Goal: Book appointment/travel/reservation

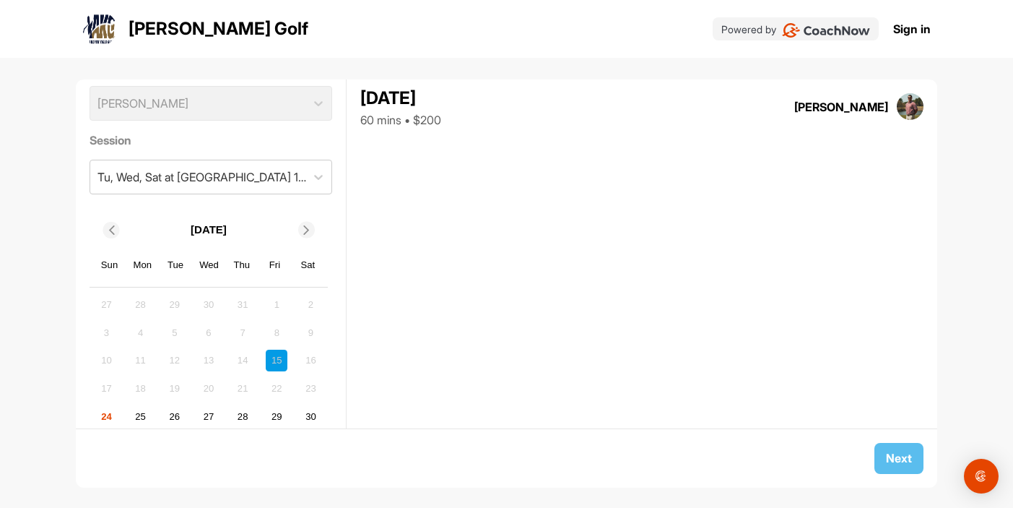
scroll to position [84, 0]
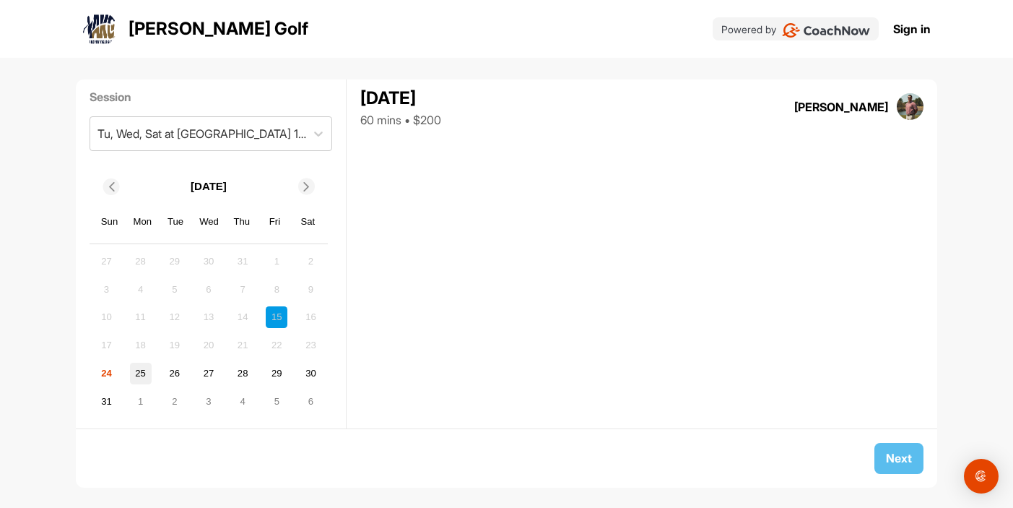
click at [139, 374] on div "25" at bounding box center [141, 373] width 22 height 22
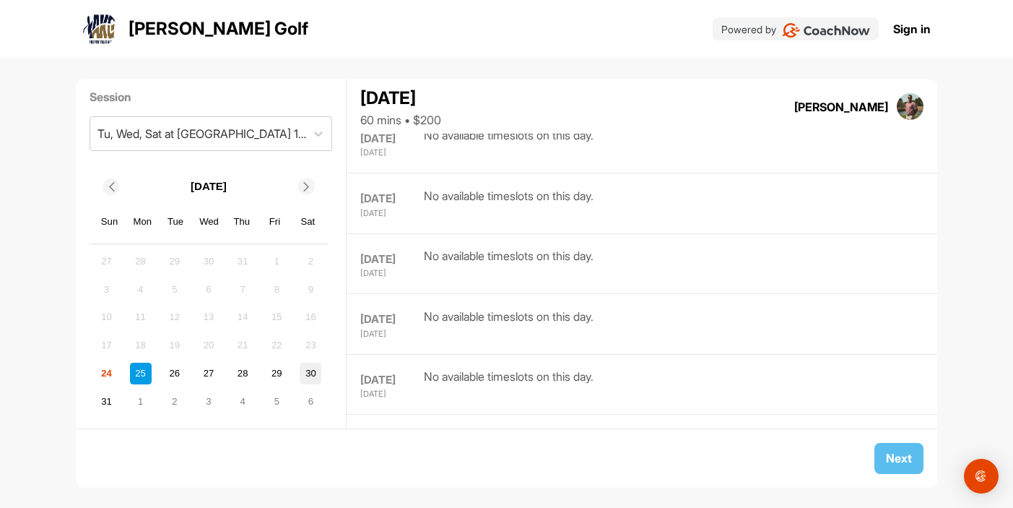
scroll to position [2483, 0]
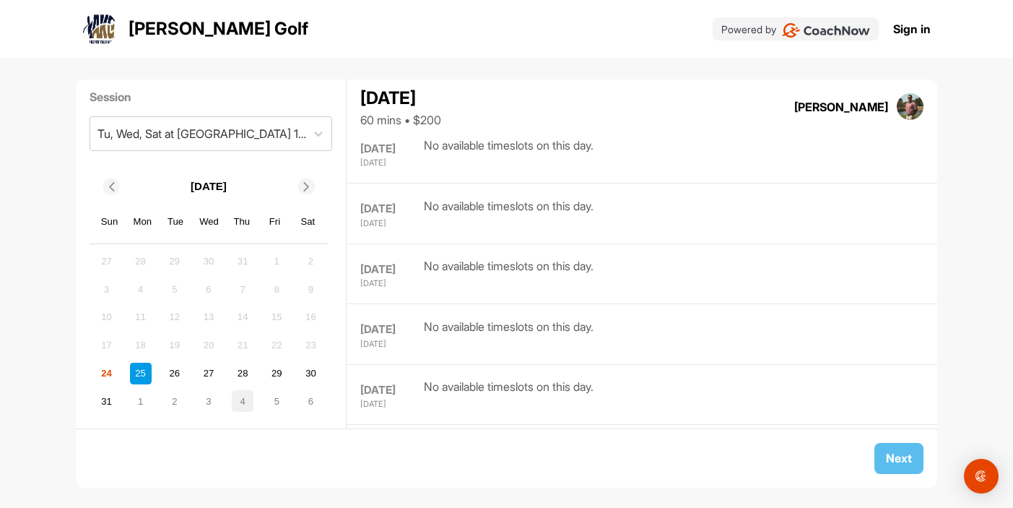
click at [240, 401] on div "4" at bounding box center [243, 401] width 22 height 22
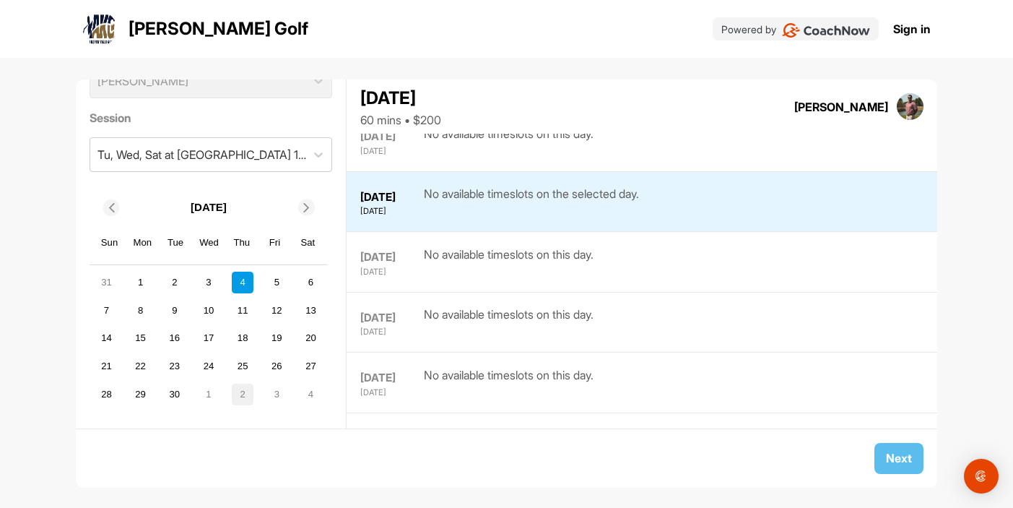
scroll to position [771, 0]
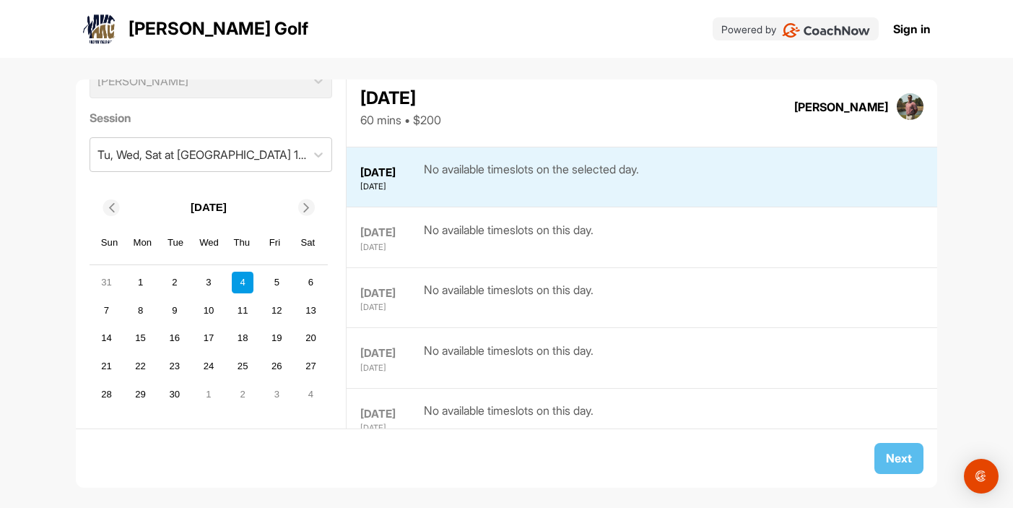
click at [113, 210] on icon at bounding box center [110, 207] width 9 height 9
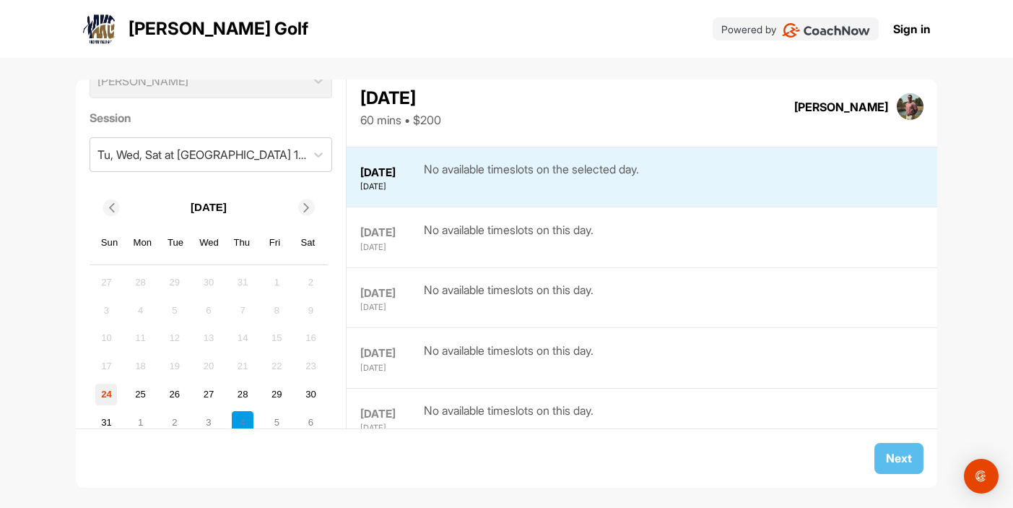
click at [104, 397] on div "24" at bounding box center [106, 394] width 22 height 22
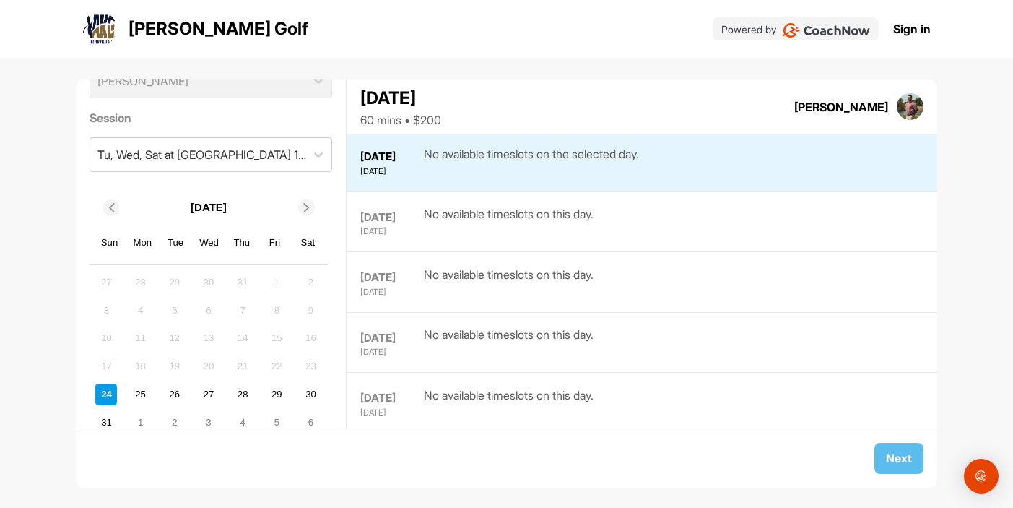
scroll to position [0, 0]
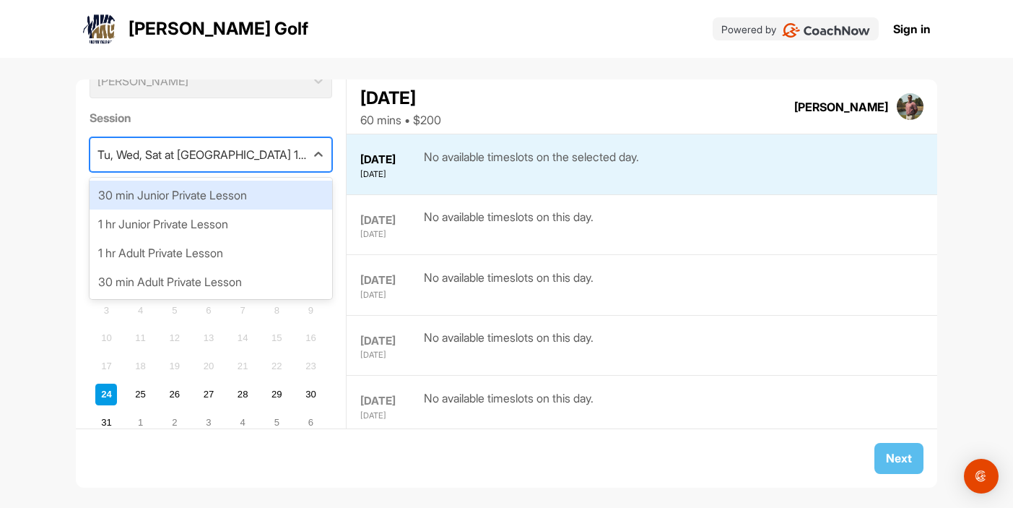
click at [187, 163] on div "Tu, Wed, Sat at 12 Oaks 1 Hr Lesson" at bounding box center [198, 154] width 216 height 33
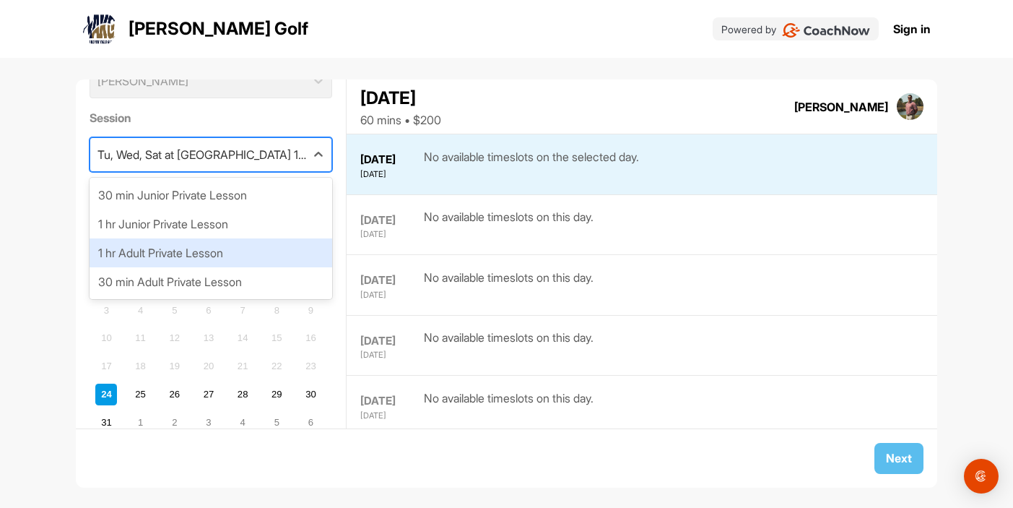
click at [219, 254] on div "1 hr Adult Private Lesson" at bounding box center [211, 252] width 243 height 29
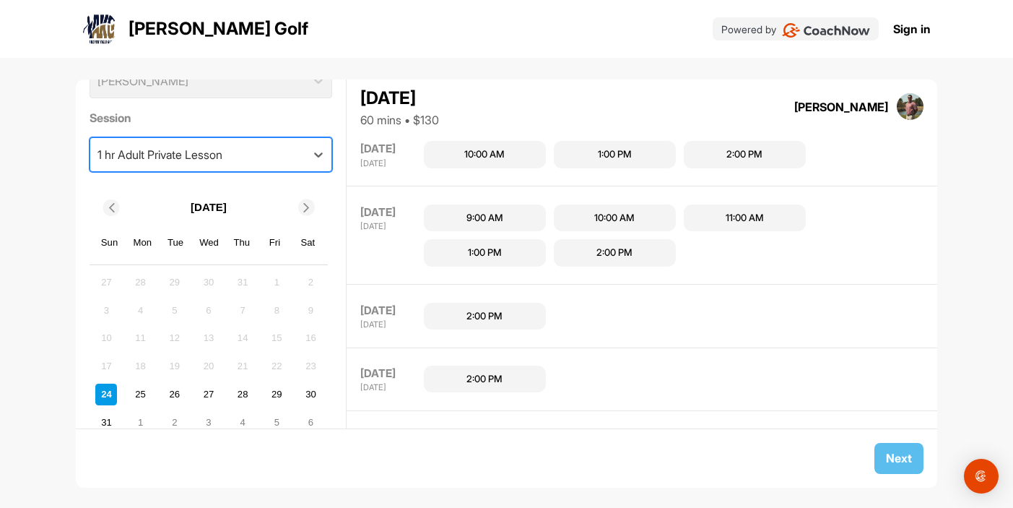
scroll to position [129, 0]
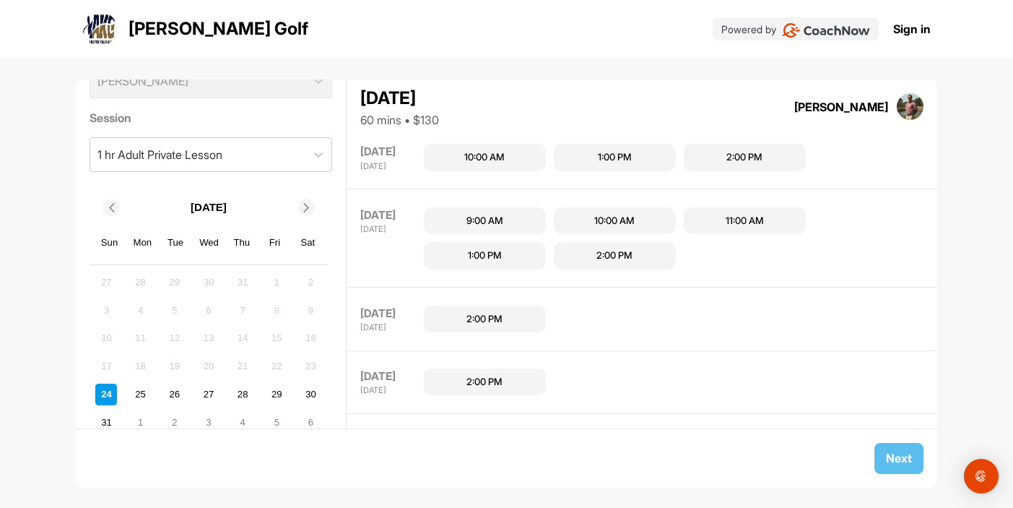
click at [904, 105] on img at bounding box center [910, 106] width 27 height 27
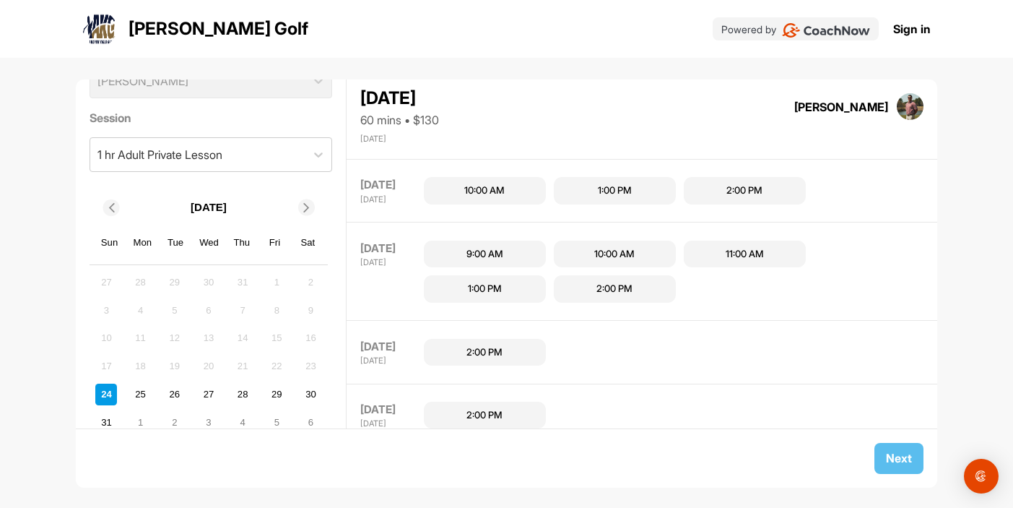
scroll to position [95, 0]
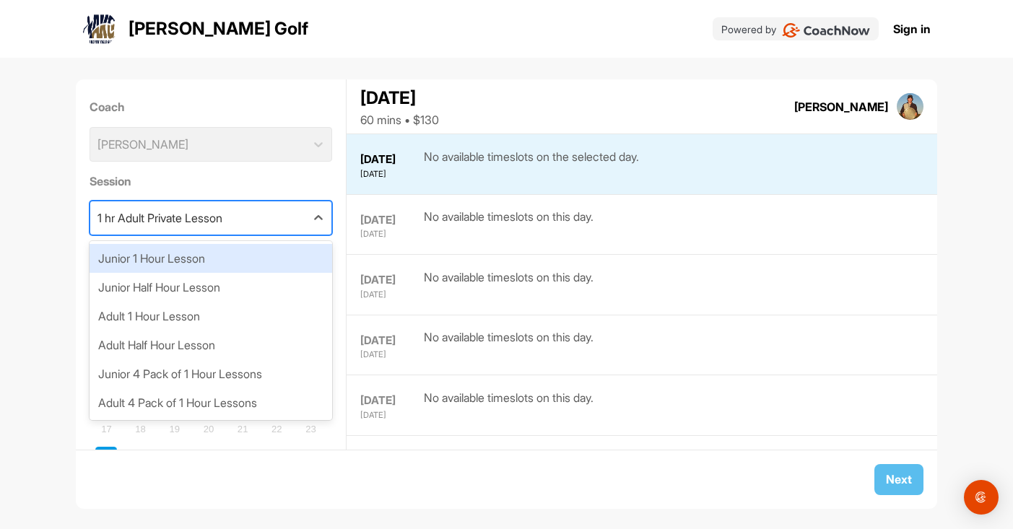
click at [295, 220] on div "1 hr Adult Private Lesson" at bounding box center [198, 217] width 216 height 33
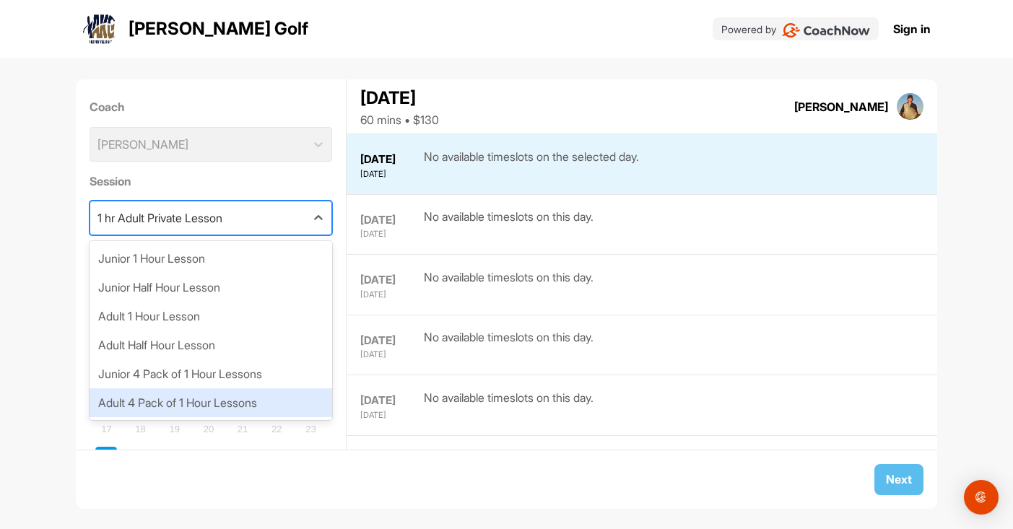
click at [257, 404] on div "Adult 4 Pack of 1 Hour Lessons" at bounding box center [211, 402] width 243 height 29
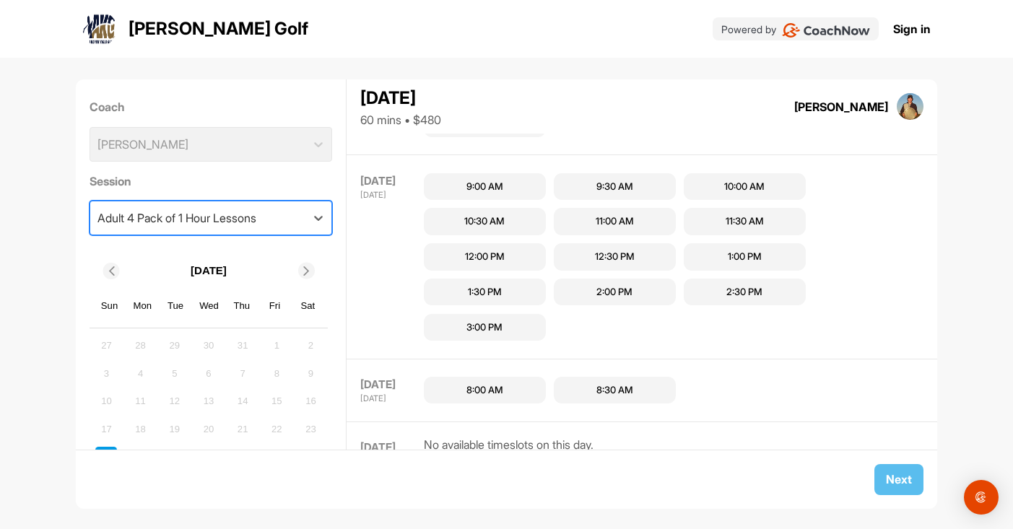
scroll to position [1147, 0]
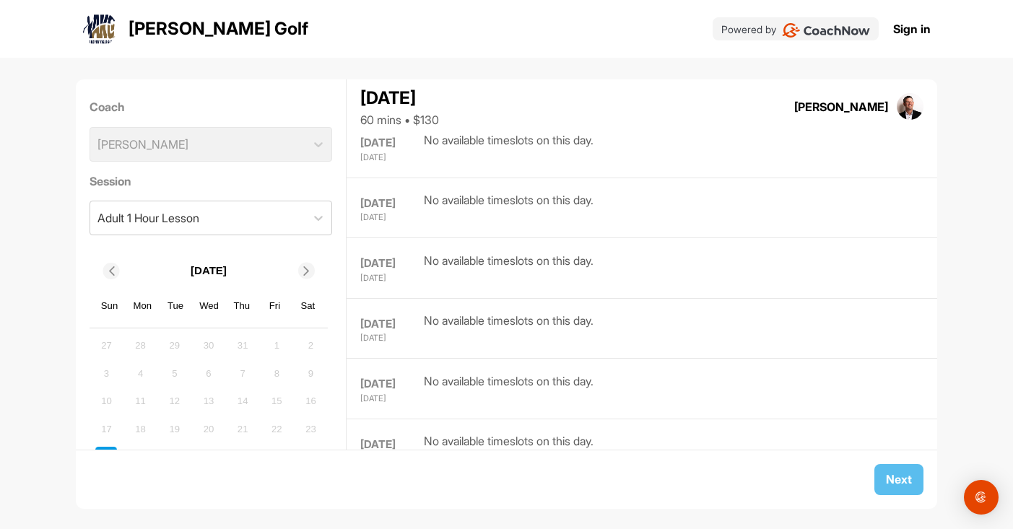
scroll to position [35, 0]
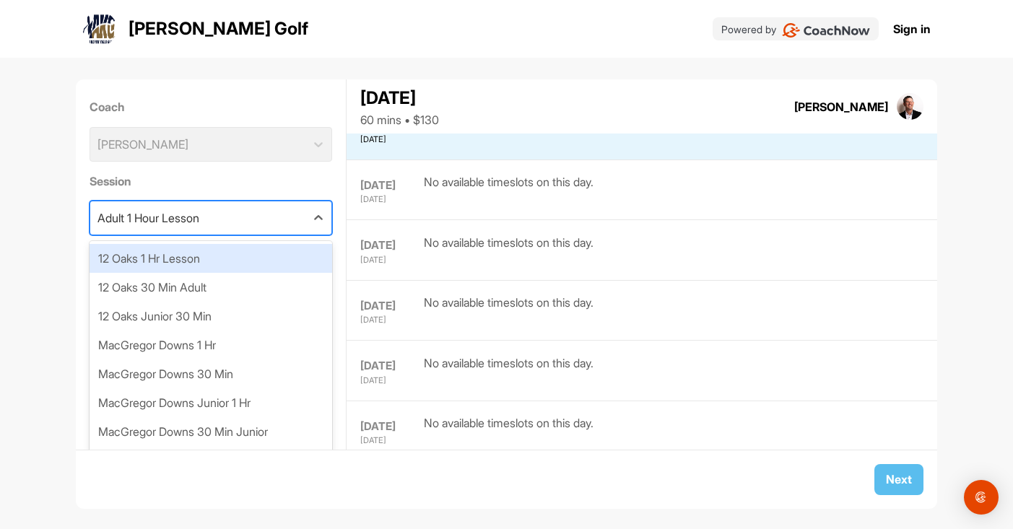
click at [209, 213] on div "Adult 1 Hour Lesson" at bounding box center [198, 217] width 216 height 33
click at [214, 261] on div "12 Oaks 1 Hr Lesson" at bounding box center [211, 258] width 243 height 29
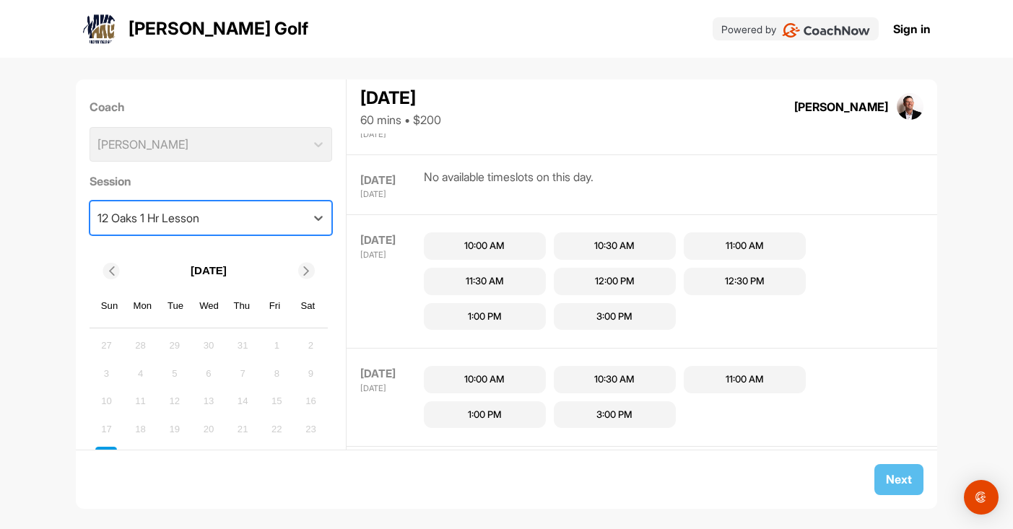
scroll to position [516, 0]
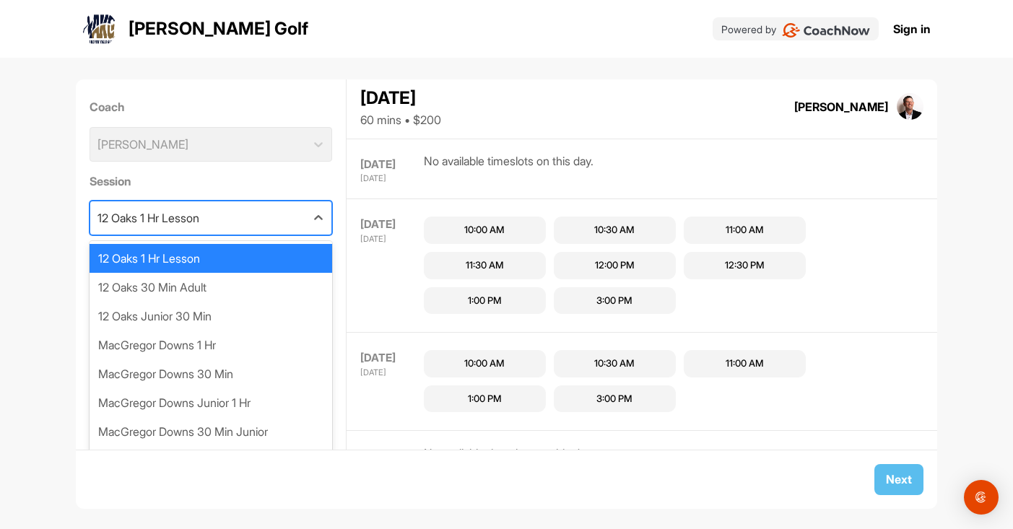
click at [241, 225] on div "12 Oaks 1 Hr Lesson" at bounding box center [198, 217] width 216 height 33
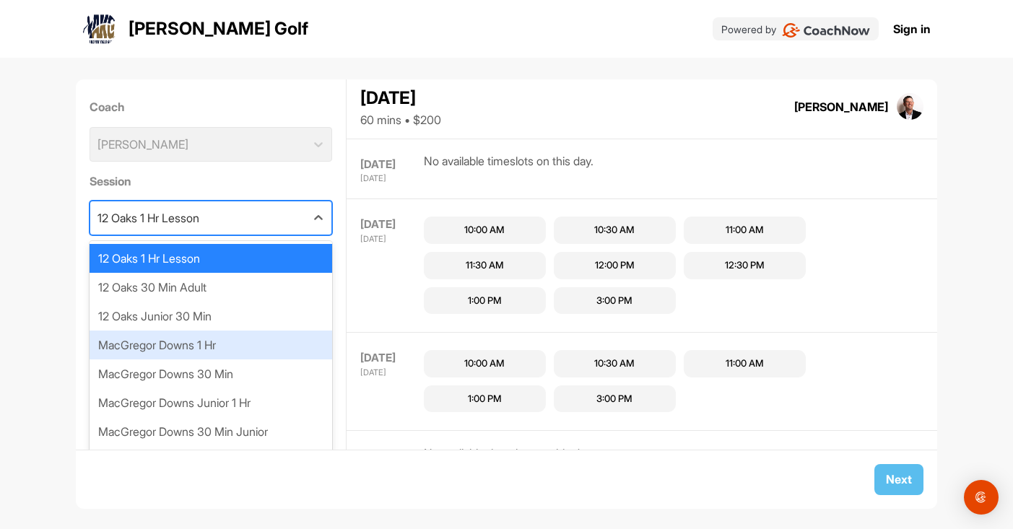
click at [212, 348] on div "MacGregor Downs 1 Hr" at bounding box center [211, 345] width 243 height 29
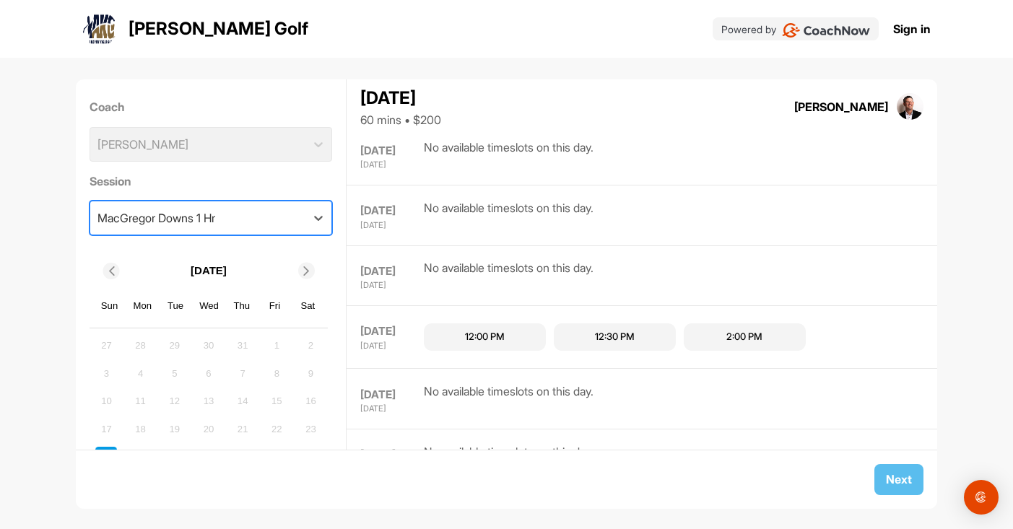
scroll to position [74, 0]
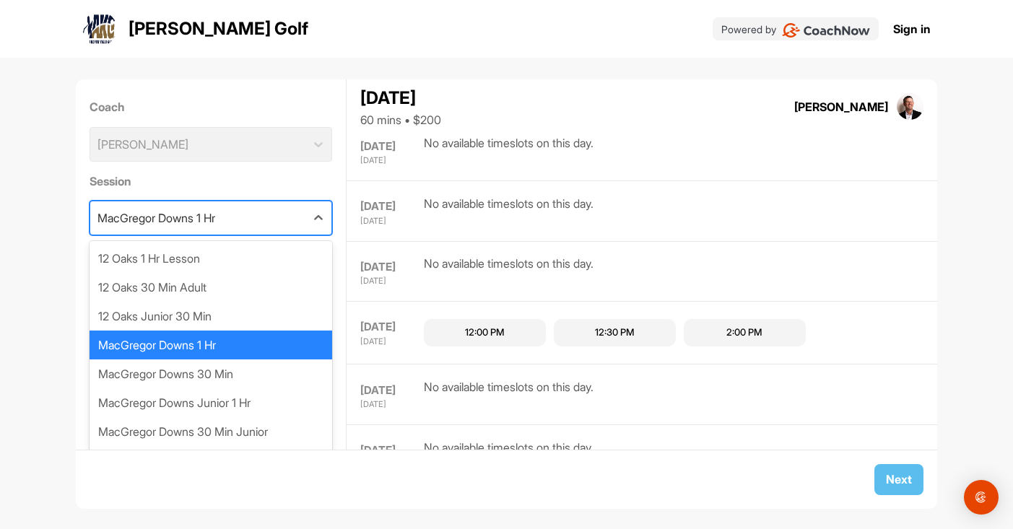
click at [263, 227] on div "MacGregor Downs 1 Hr" at bounding box center [198, 217] width 216 height 33
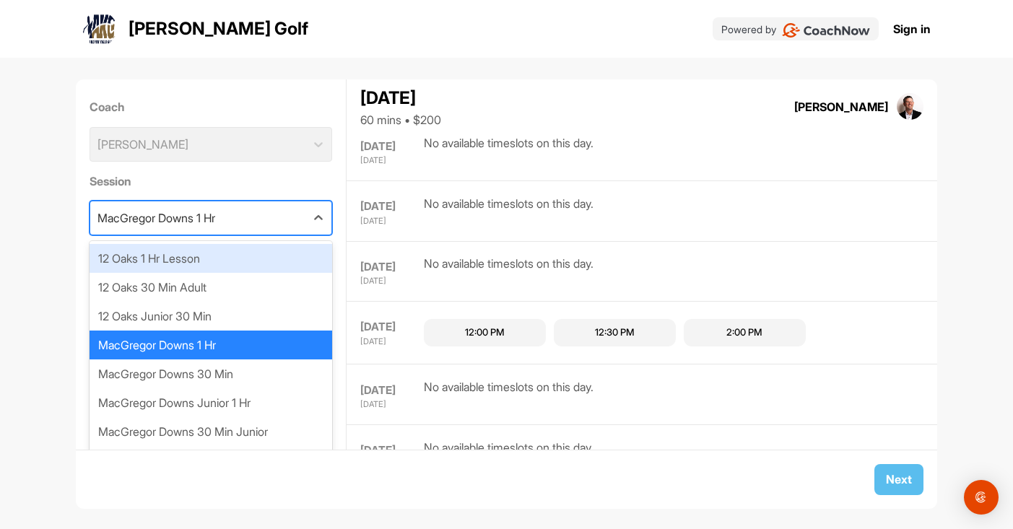
click at [246, 262] on div "12 Oaks 1 Hr Lesson" at bounding box center [211, 258] width 243 height 29
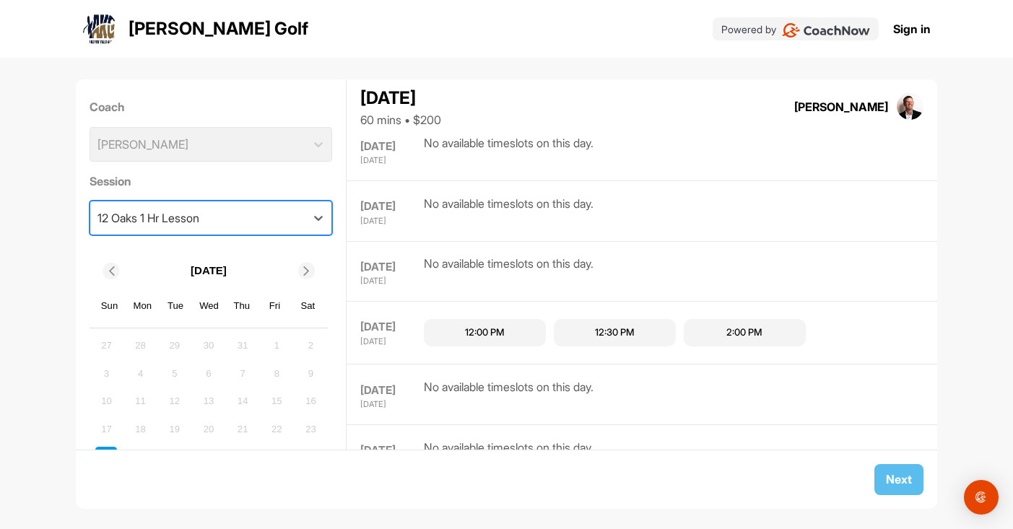
scroll to position [0, 0]
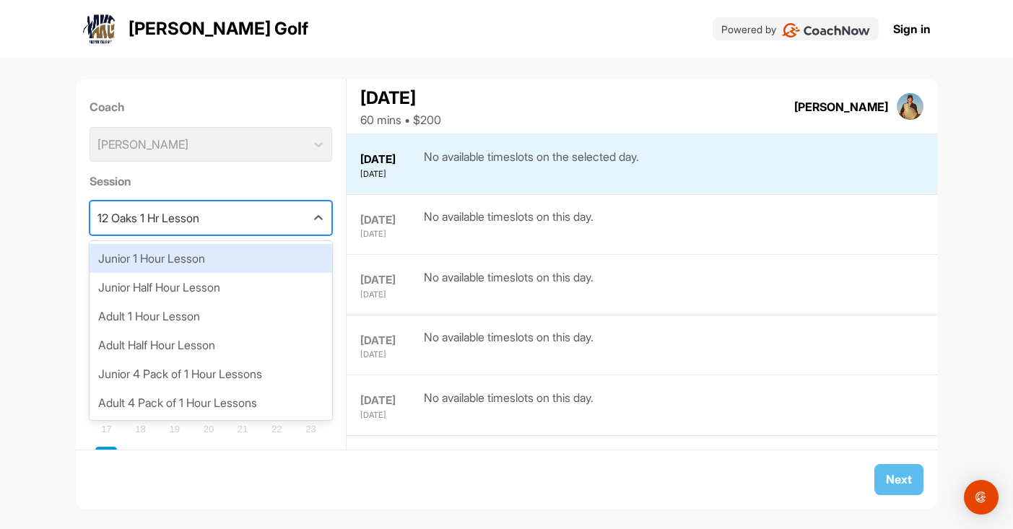
click at [230, 223] on div "12 Oaks 1 Hr Lesson" at bounding box center [198, 217] width 216 height 33
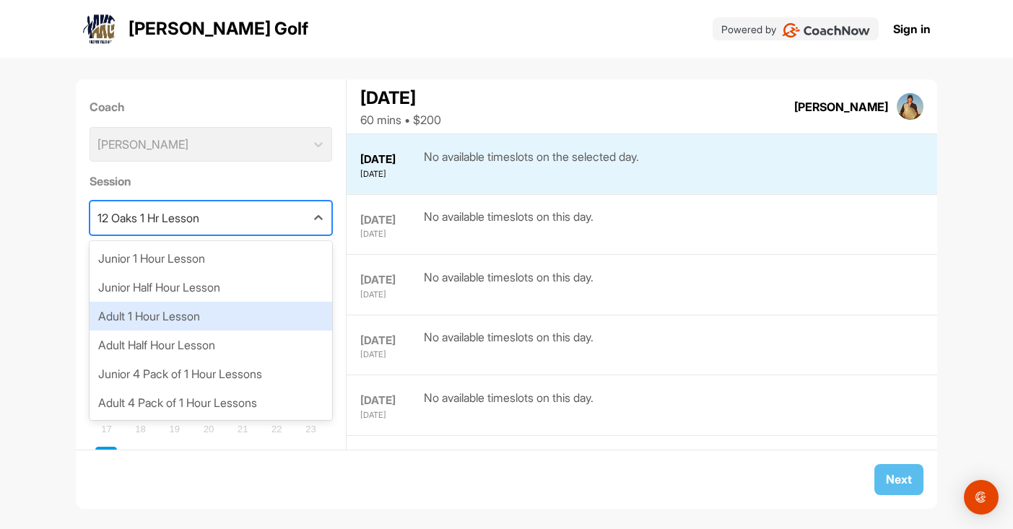
click at [227, 315] on div "Adult 1 Hour Lesson" at bounding box center [211, 316] width 243 height 29
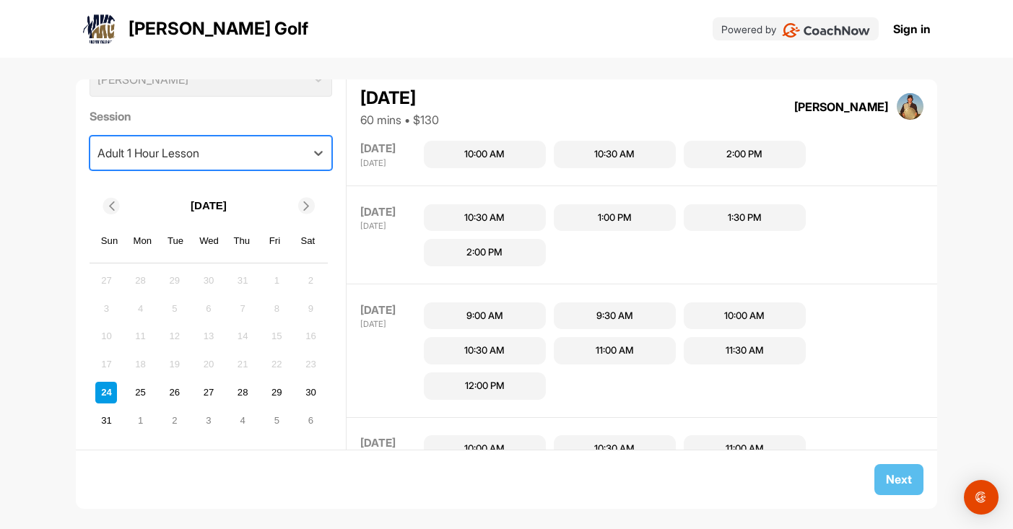
scroll to position [139, 0]
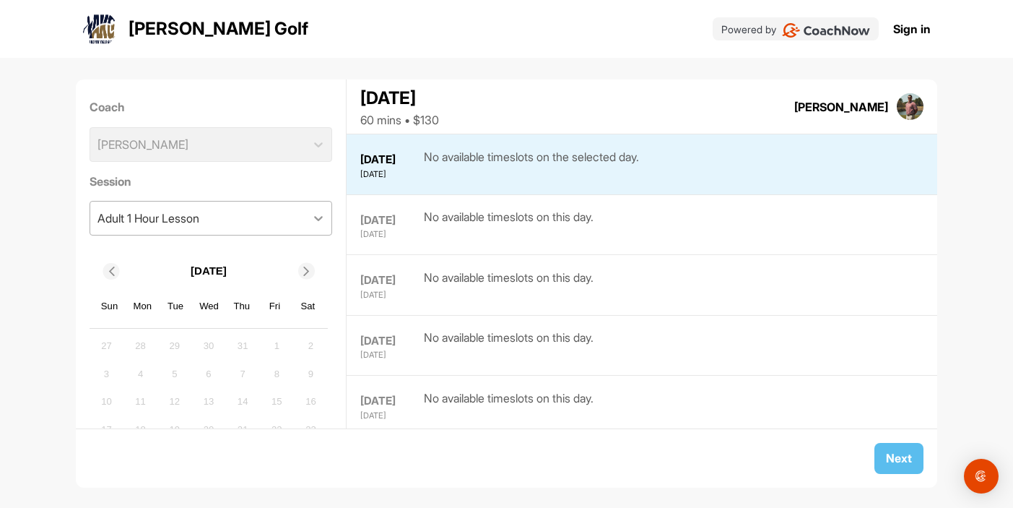
click at [320, 225] on div at bounding box center [318, 218] width 26 height 26
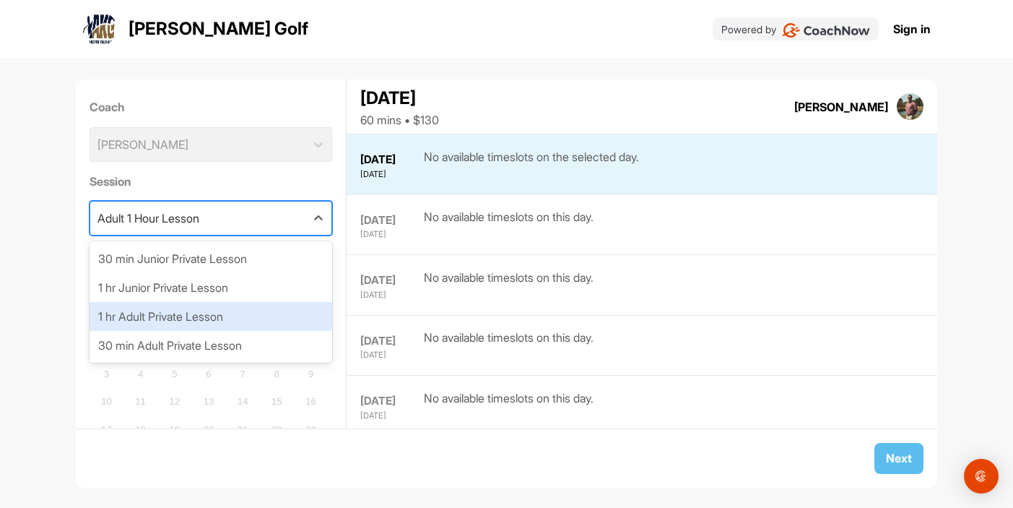
click at [279, 313] on div "1 hr Adult Private Lesson" at bounding box center [211, 316] width 243 height 29
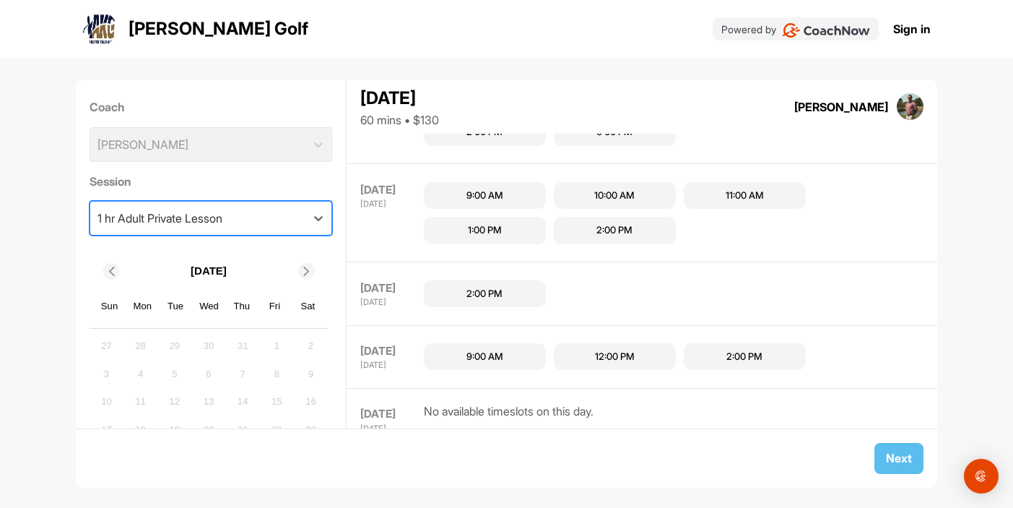
scroll to position [658, 0]
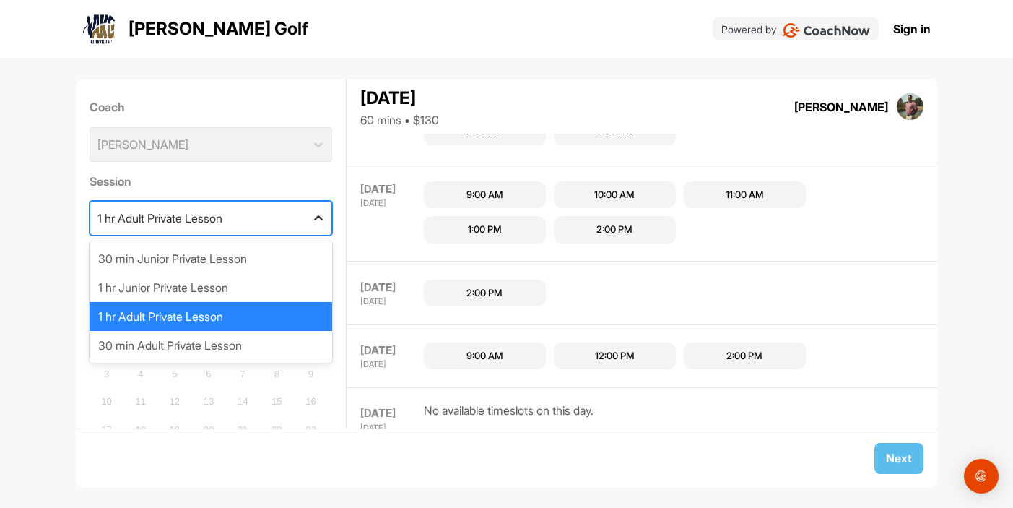
click at [313, 227] on div at bounding box center [318, 218] width 26 height 26
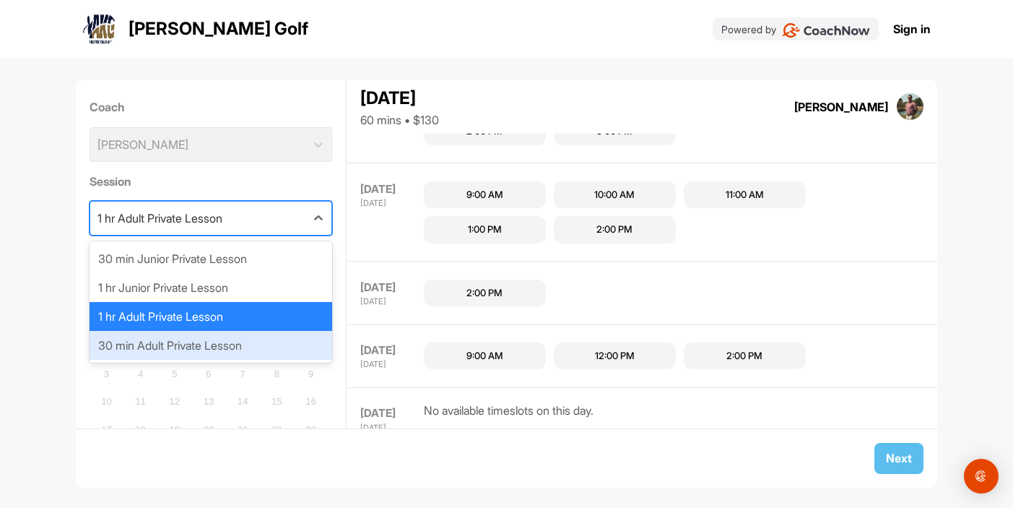
click at [263, 344] on div "30 min Adult Private Lesson" at bounding box center [211, 345] width 243 height 29
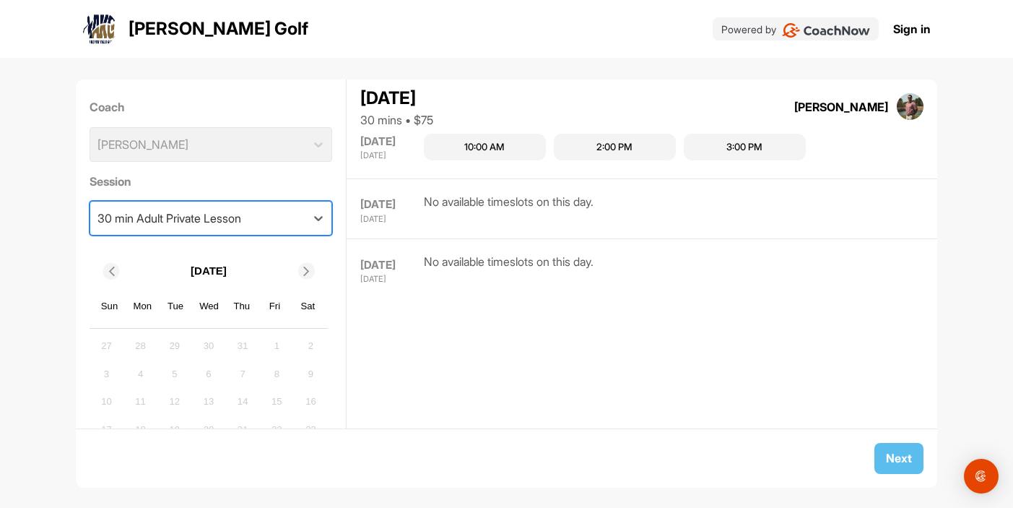
scroll to position [0, 0]
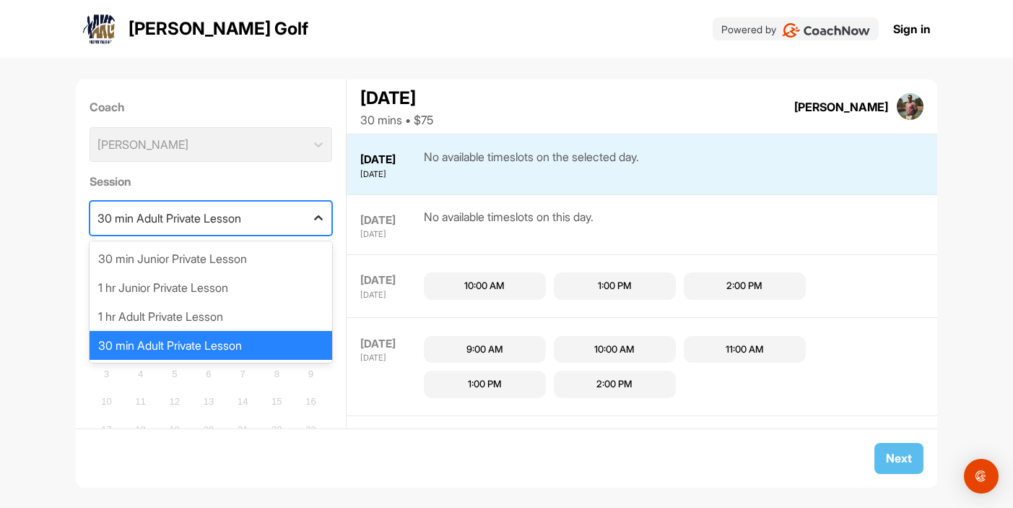
click at [316, 221] on icon at bounding box center [318, 218] width 14 height 14
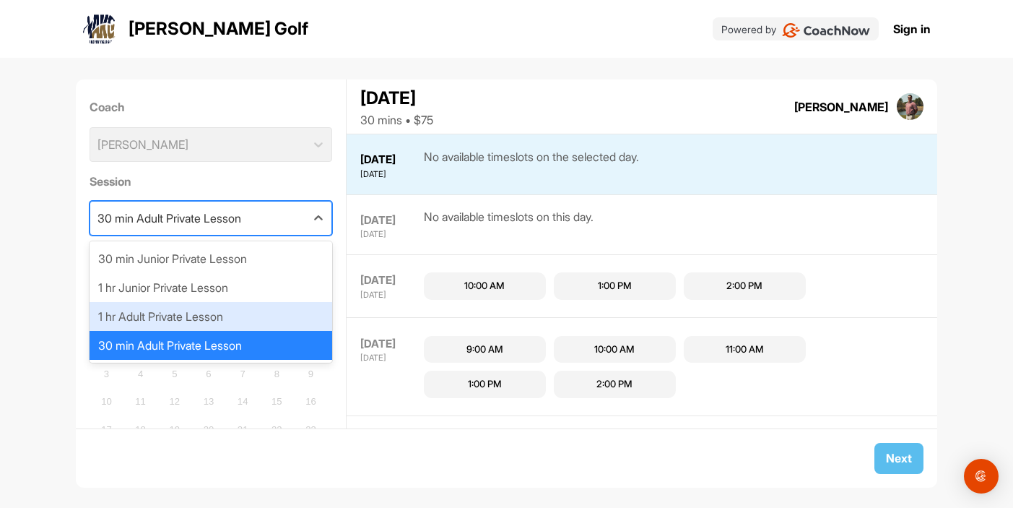
click at [282, 305] on div "1 hr Adult Private Lesson" at bounding box center [211, 316] width 243 height 29
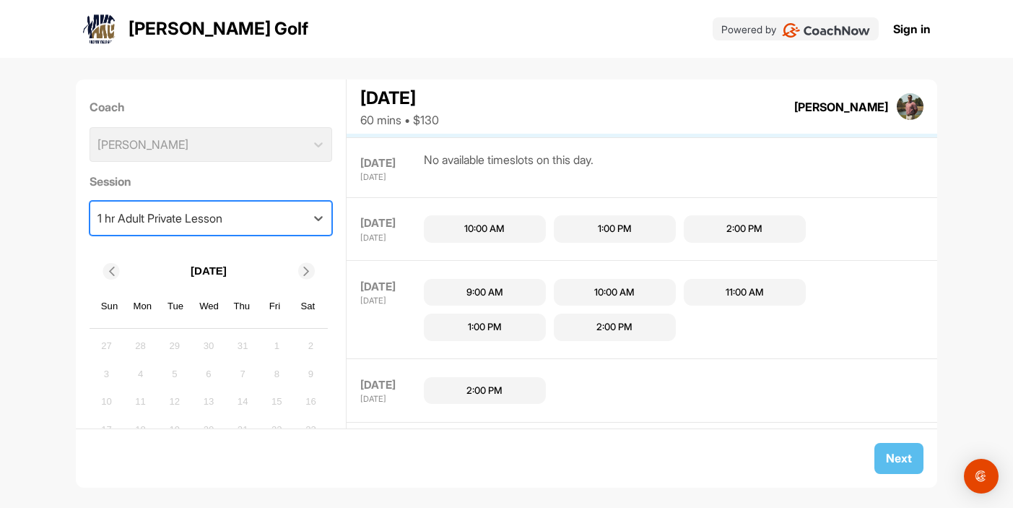
scroll to position [61, 0]
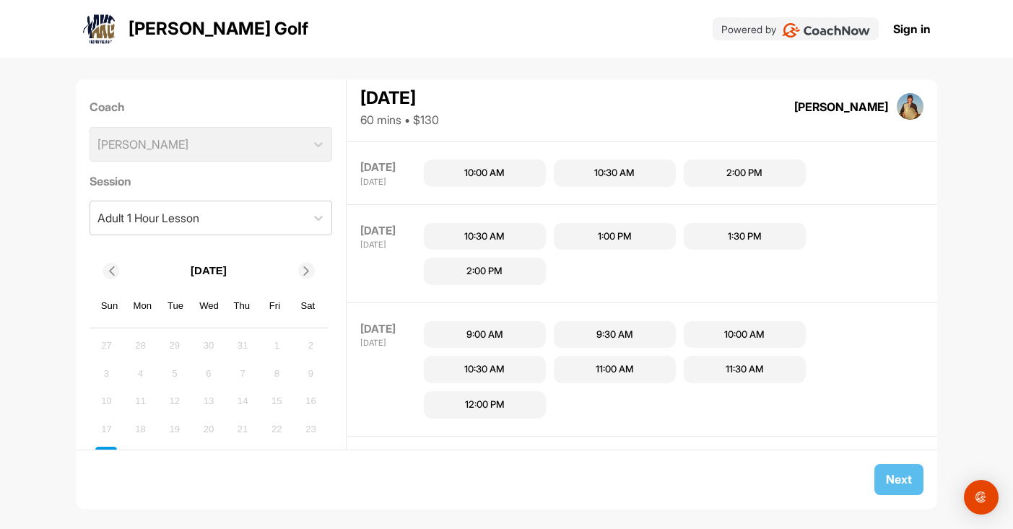
scroll to position [113, 0]
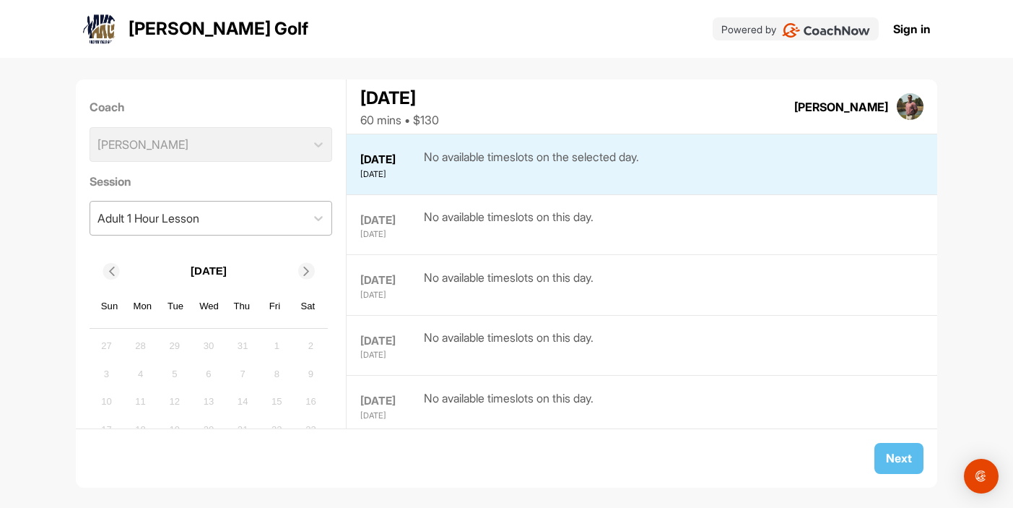
click at [186, 218] on div "Adult 1 Hour Lesson" at bounding box center [148, 217] width 102 height 17
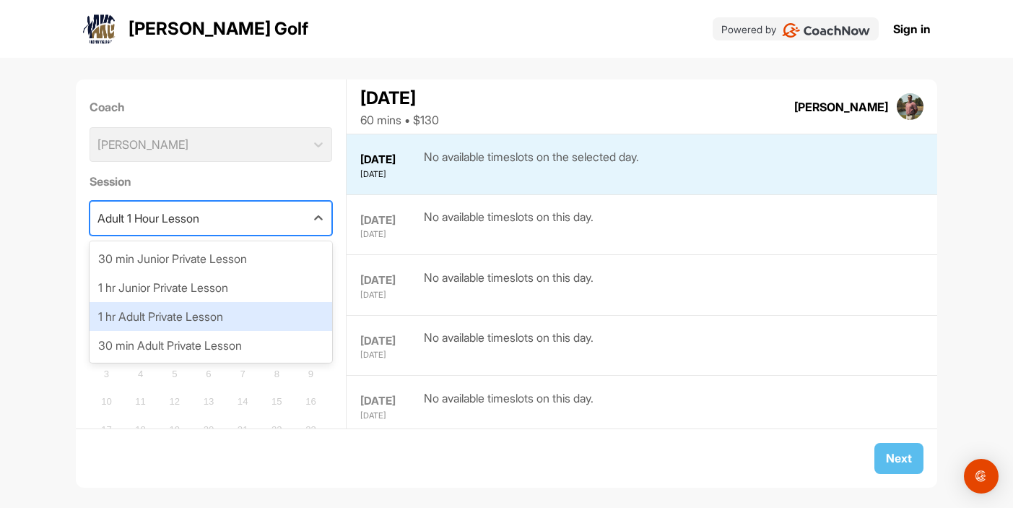
click at [176, 316] on div "1 hr Adult Private Lesson" at bounding box center [211, 316] width 243 height 29
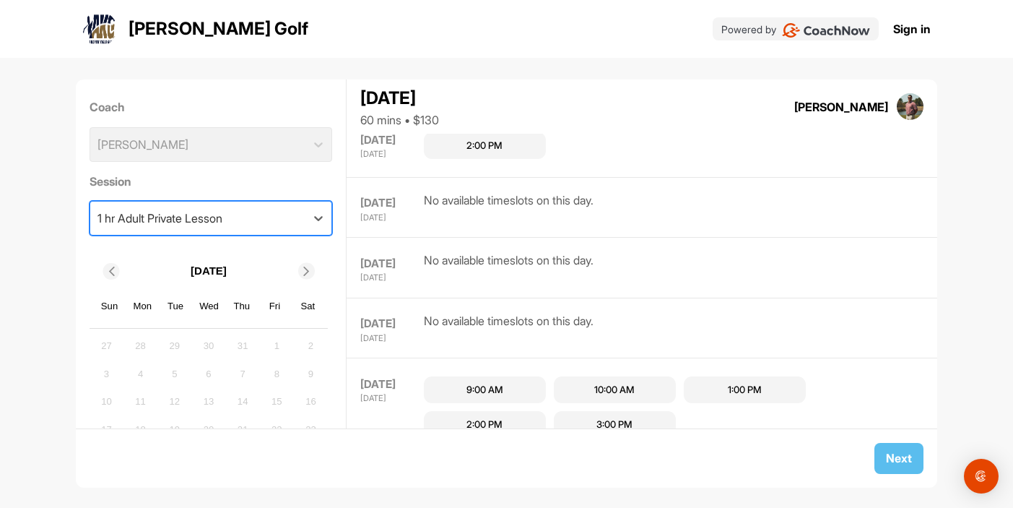
scroll to position [669, 0]
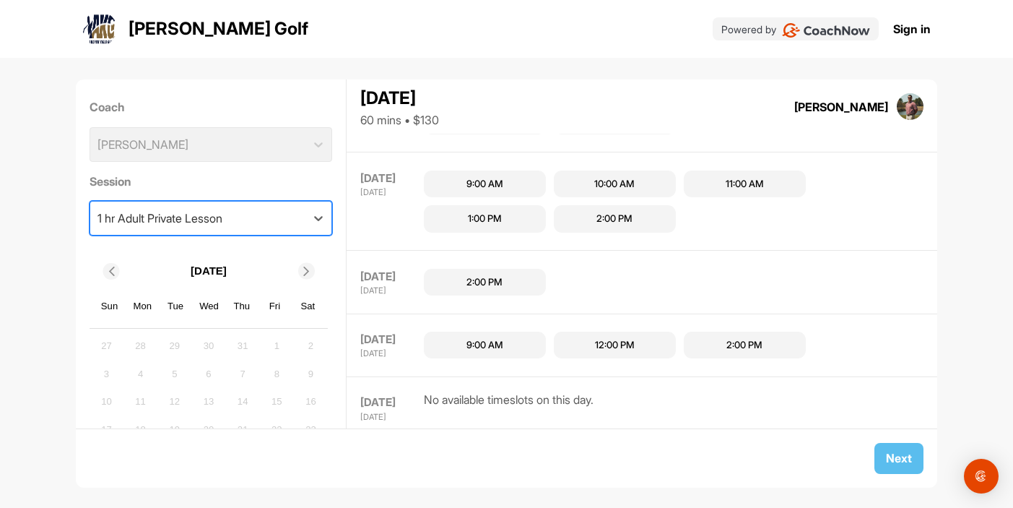
click at [502, 344] on div "9:00 AM" at bounding box center [484, 345] width 37 height 14
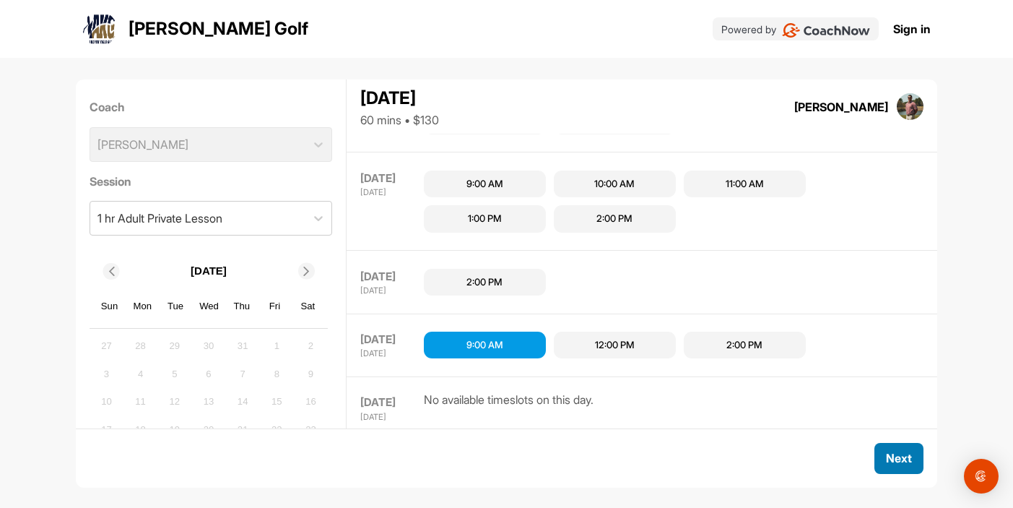
click at [910, 458] on button "Next" at bounding box center [898, 458] width 49 height 31
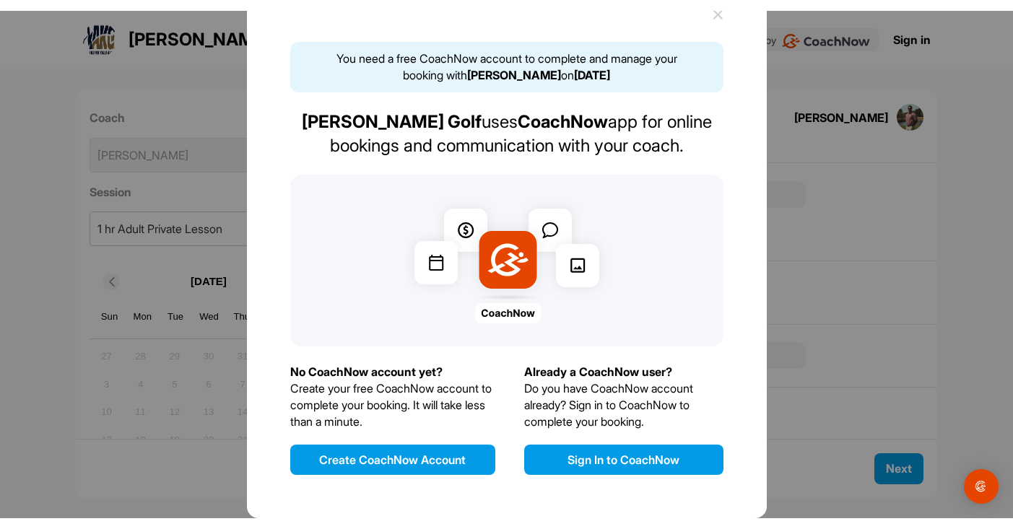
scroll to position [45, 0]
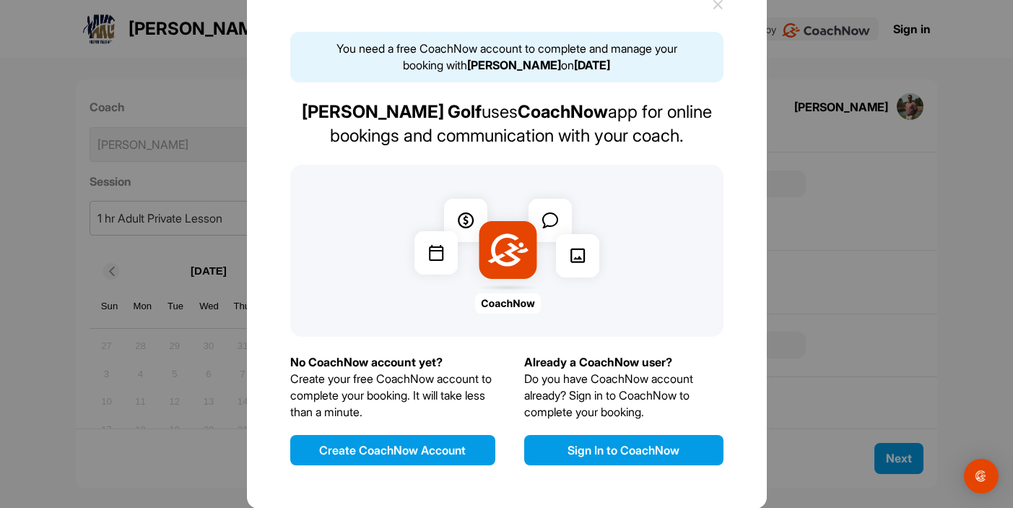
click at [654, 456] on button "Sign In to CoachNow" at bounding box center [623, 450] width 199 height 30
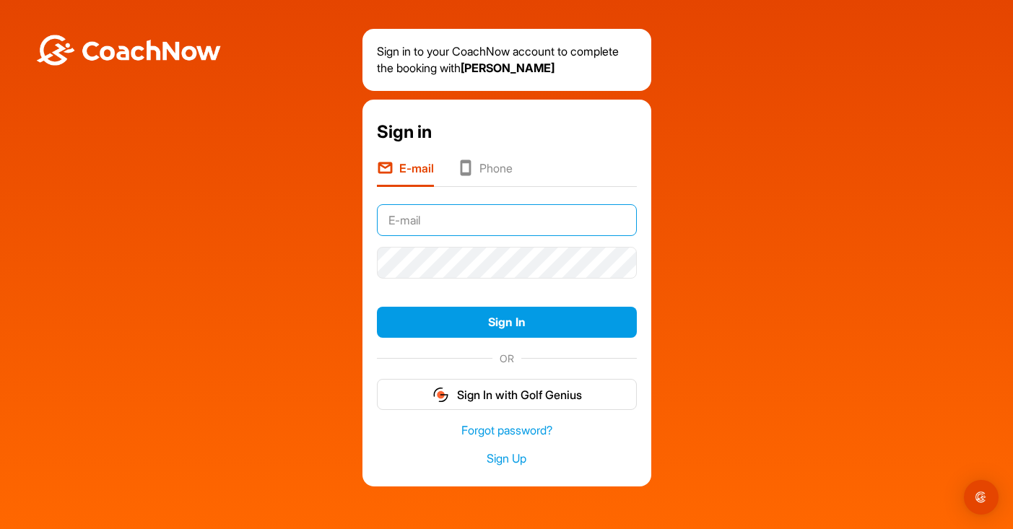
type input "bolling.thomas22@gmail.com"
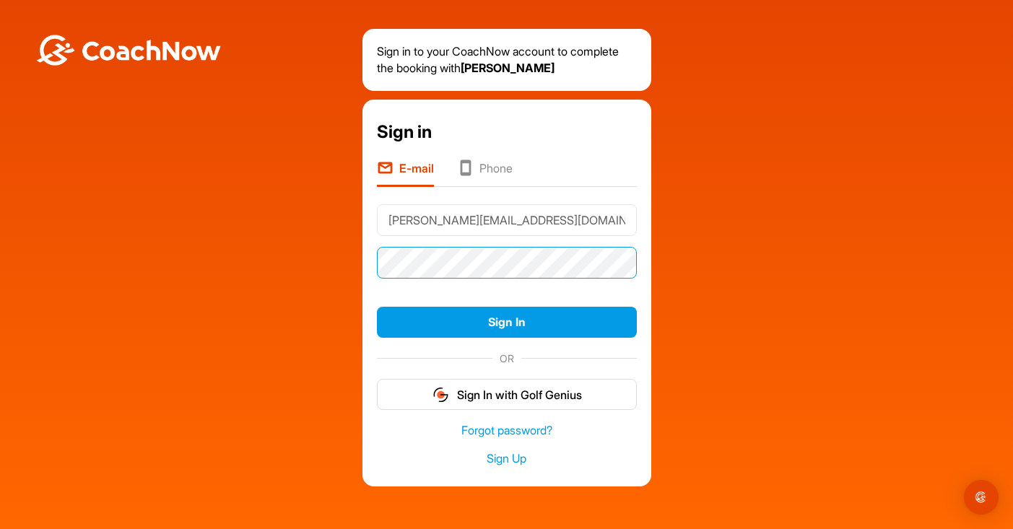
click at [506, 322] on button "Sign In" at bounding box center [507, 322] width 260 height 31
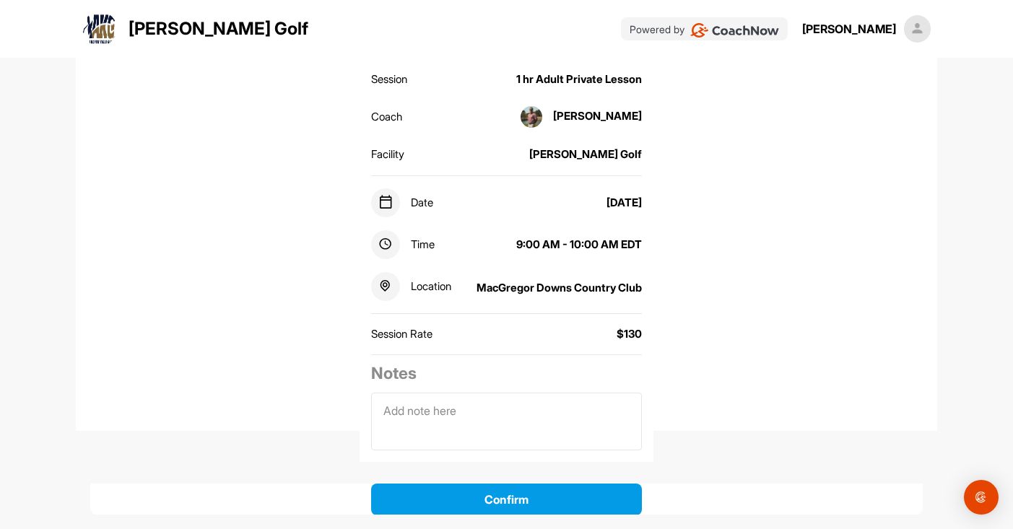
scroll to position [153, 0]
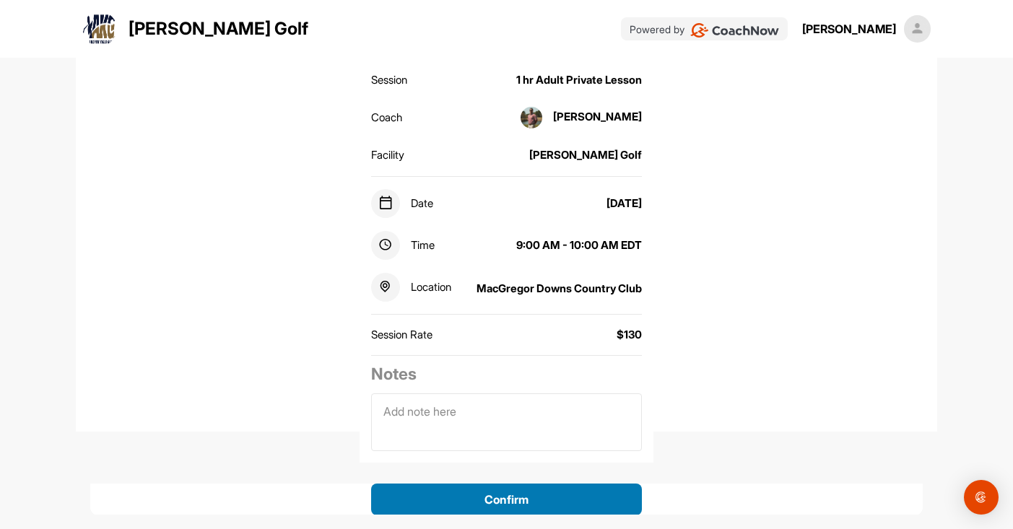
click at [547, 513] on button "Confirm" at bounding box center [506, 500] width 271 height 32
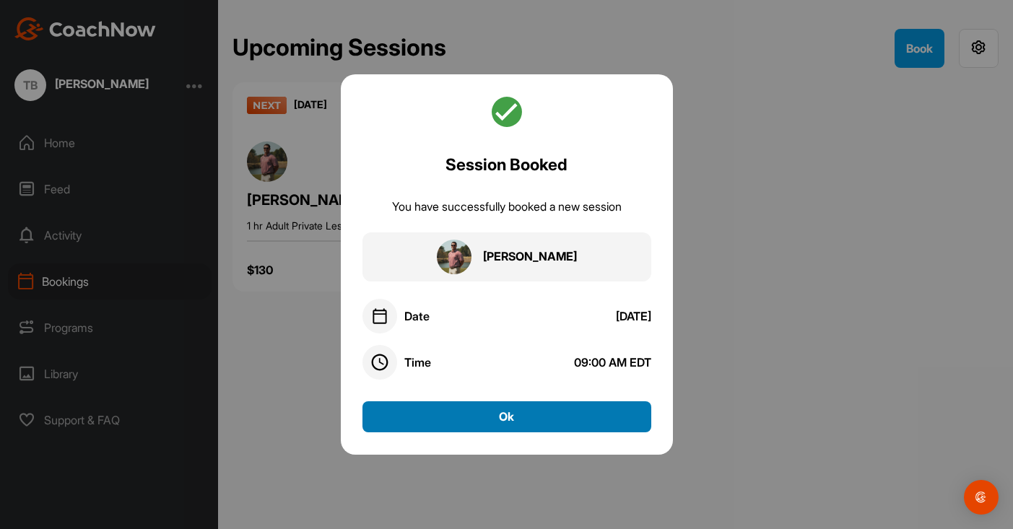
click at [555, 426] on button "Ok" at bounding box center [506, 416] width 289 height 31
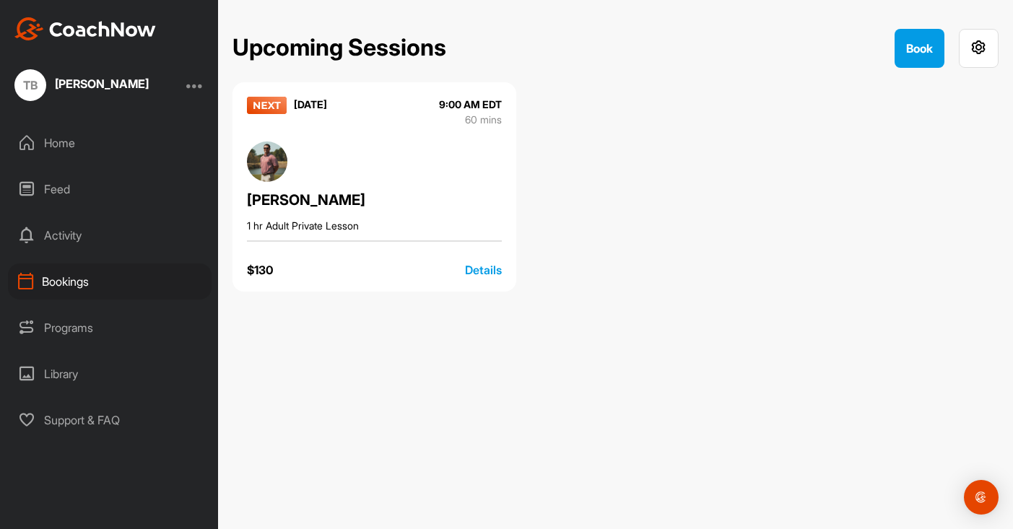
click at [58, 283] on div "Bookings" at bounding box center [110, 282] width 204 height 36
click at [64, 142] on div "Home" at bounding box center [110, 143] width 204 height 36
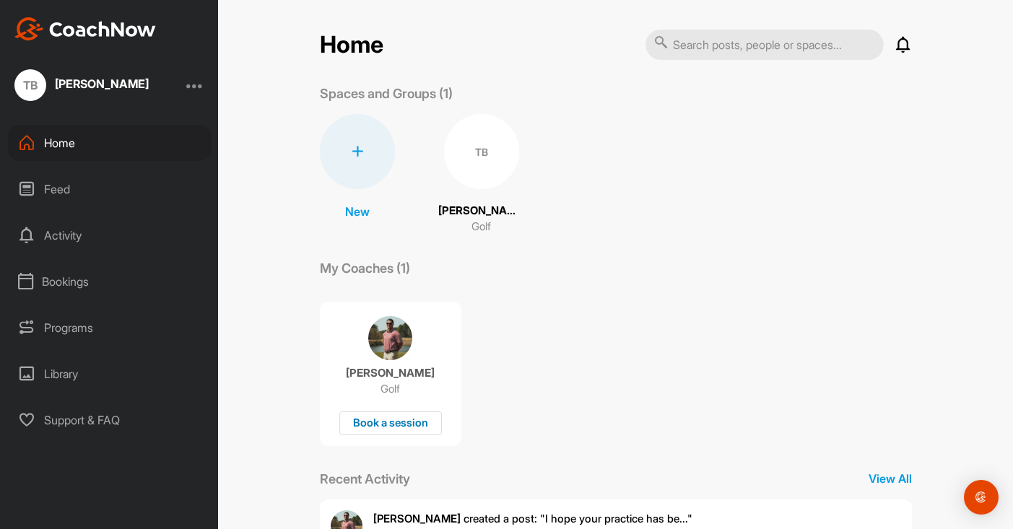
click at [406, 425] on div "Book a session" at bounding box center [390, 424] width 103 height 24
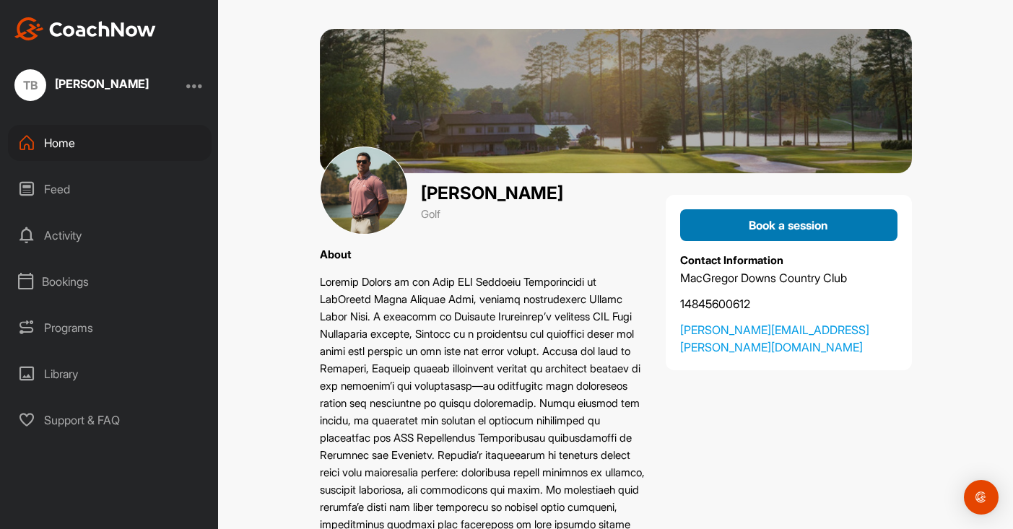
click at [782, 228] on span "Book a session" at bounding box center [788, 225] width 79 height 14
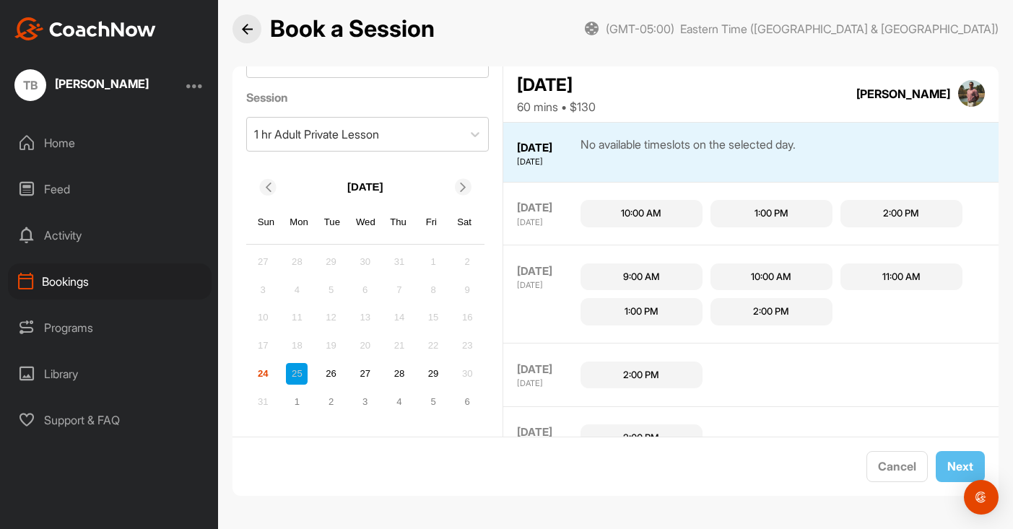
scroll to position [70, 0]
click at [466, 191] on icon at bounding box center [463, 187] width 9 height 9
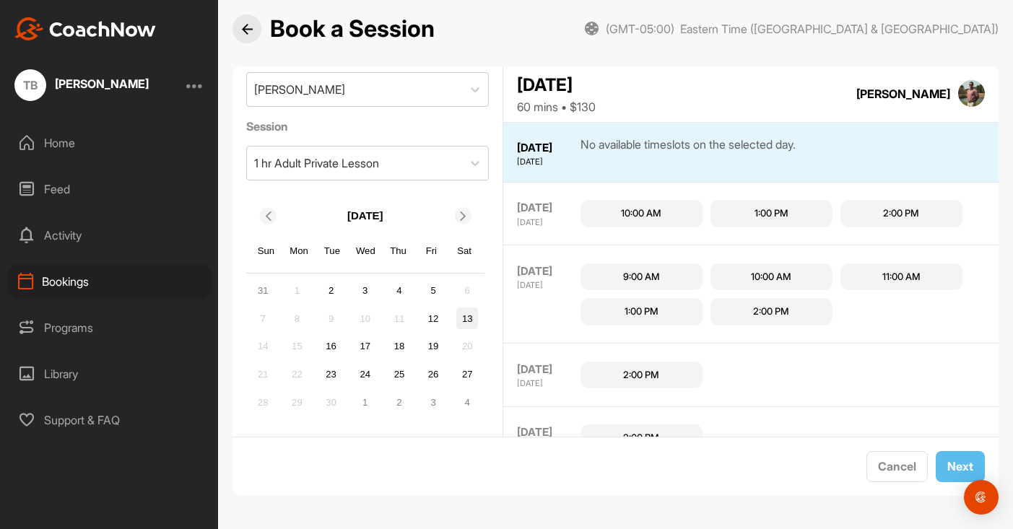
click at [477, 319] on div "13" at bounding box center [467, 319] width 22 height 22
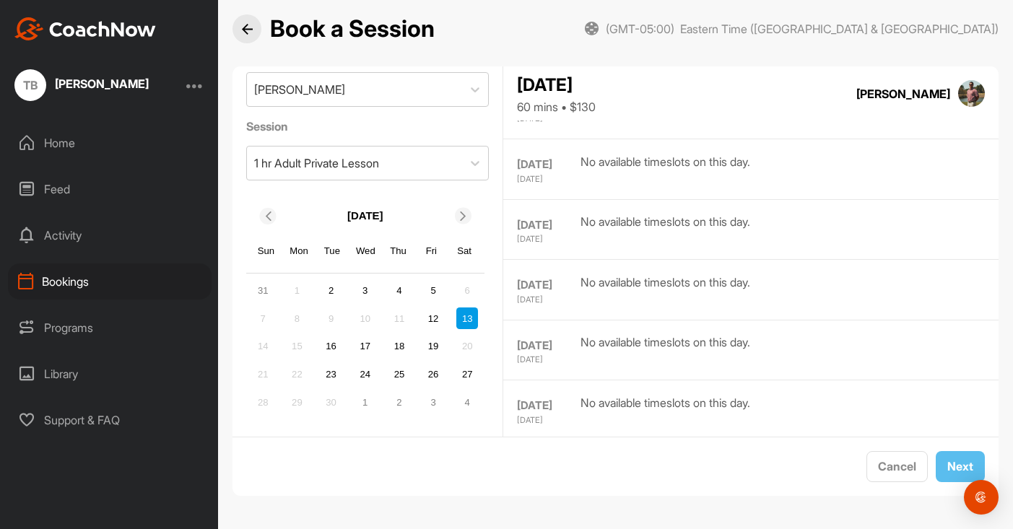
scroll to position [775, 0]
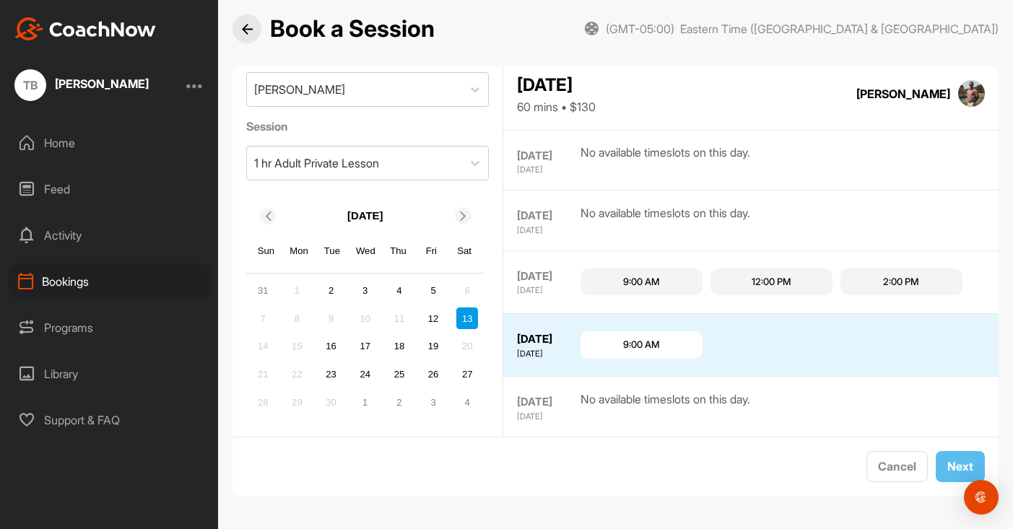
click at [653, 338] on div "9:00 AM" at bounding box center [641, 345] width 37 height 14
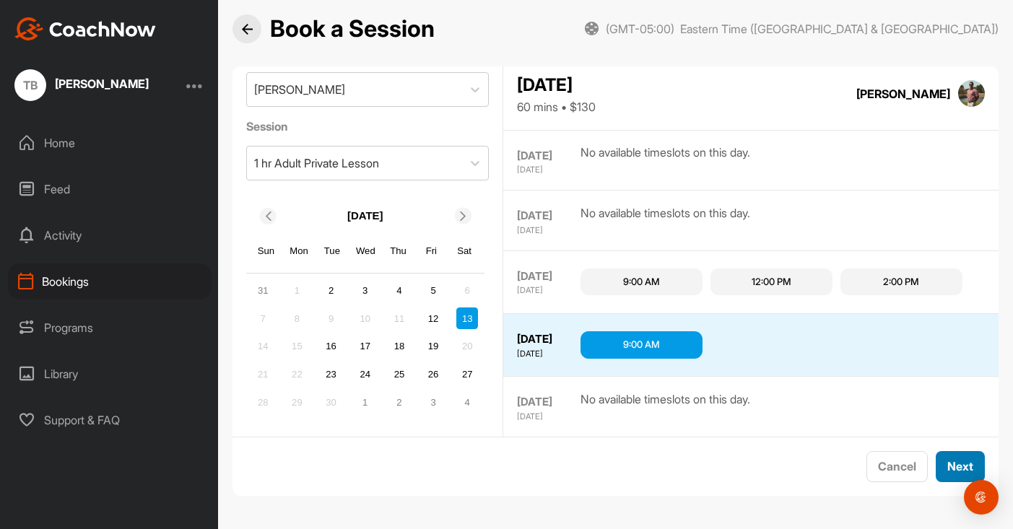
click at [952, 466] on button "Next" at bounding box center [960, 466] width 49 height 31
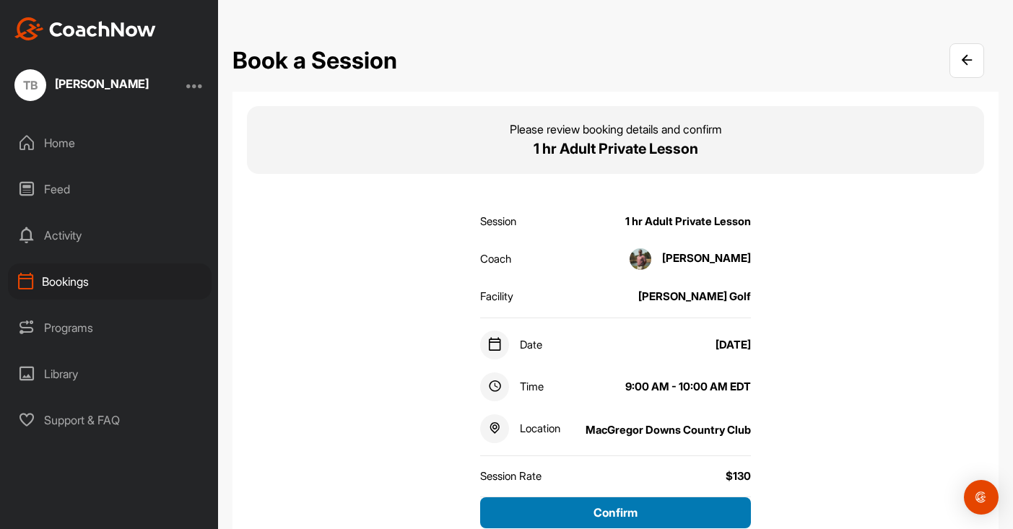
click at [616, 513] on button "Confirm" at bounding box center [615, 513] width 271 height 31
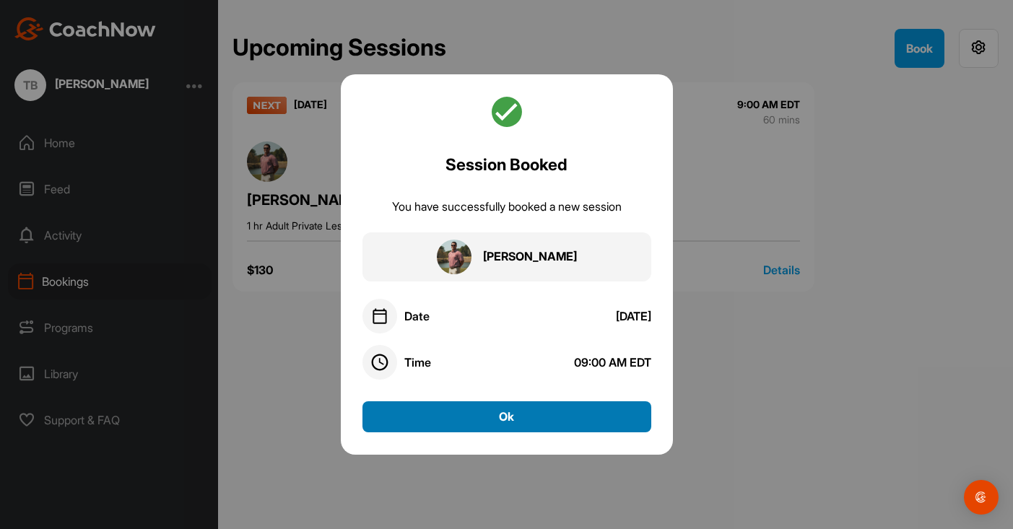
click at [583, 425] on button "Ok" at bounding box center [506, 416] width 289 height 31
